Goal: Task Accomplishment & Management: Complete application form

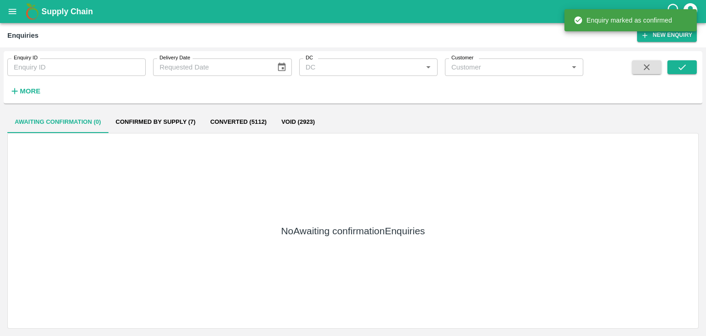
click at [686, 66] on icon "submit" at bounding box center [682, 67] width 10 height 10
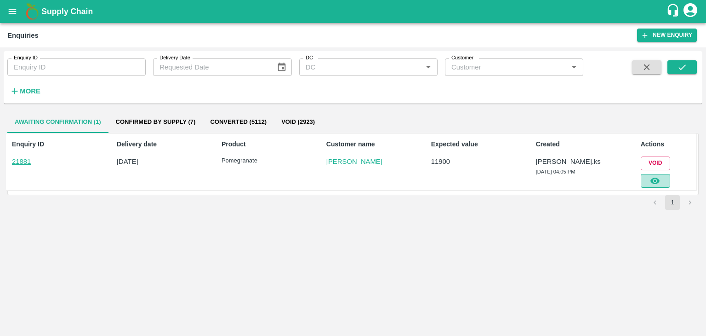
click at [649, 180] on button "button" at bounding box center [655, 181] width 29 height 14
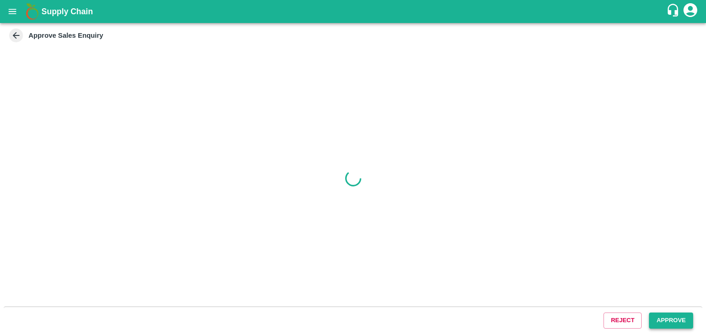
click at [665, 320] on button "Approve" at bounding box center [671, 320] width 44 height 16
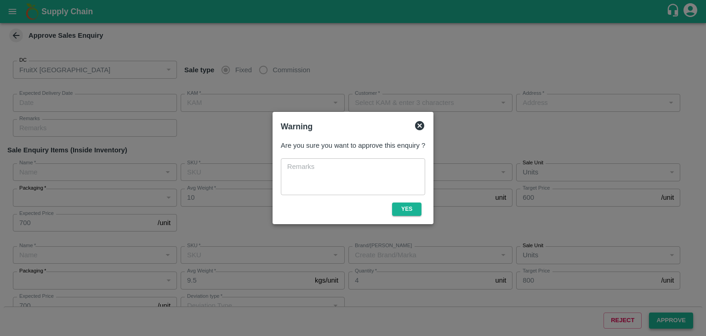
type input "[DATE] 04:15 PM"
type input "[PERSON_NAME].ks"
type input "[PERSON_NAME]"
type input "[STREET_ADDRESS]"
type input "Pomegranate"
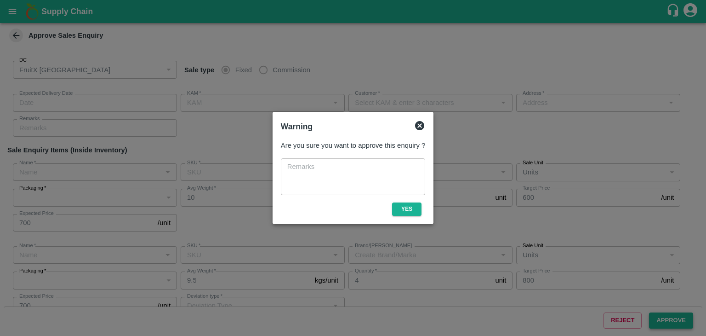
type input "KA-SUPR-180++"
type input "LP VG8"
type input "Pomegranate"
type input "KA-SUPR-180++"
type input "GL"
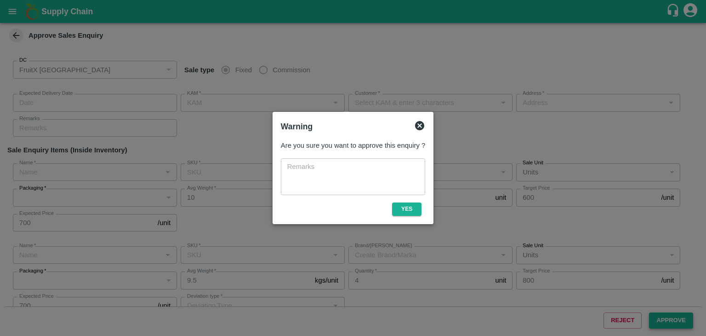
type input "Others"
type input "Pomegranate"
type input "KA-SUPR-180++"
type input "DON"
click at [411, 205] on button "Yes" at bounding box center [406, 208] width 29 height 13
